Goal: Information Seeking & Learning: Learn about a topic

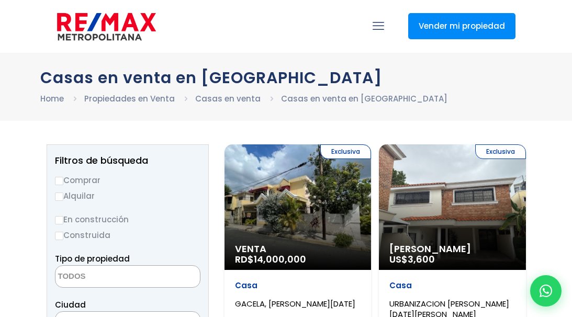
select select
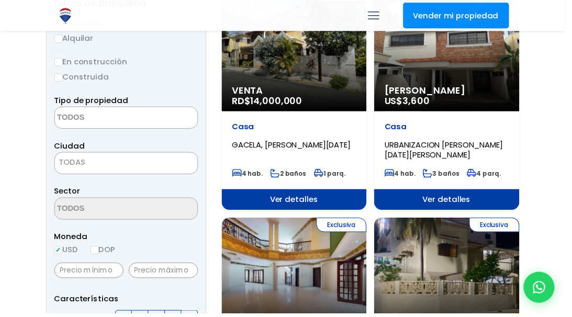
scroll to position [167, 0]
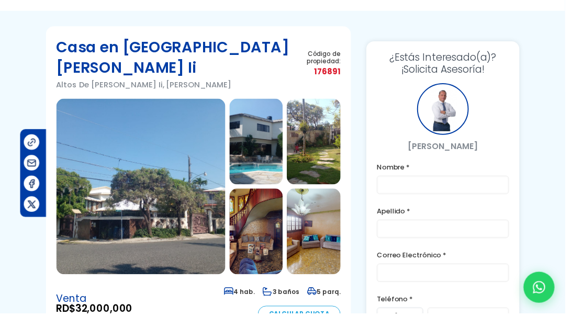
scroll to position [31, 42]
